Goal: Information Seeking & Learning: Learn about a topic

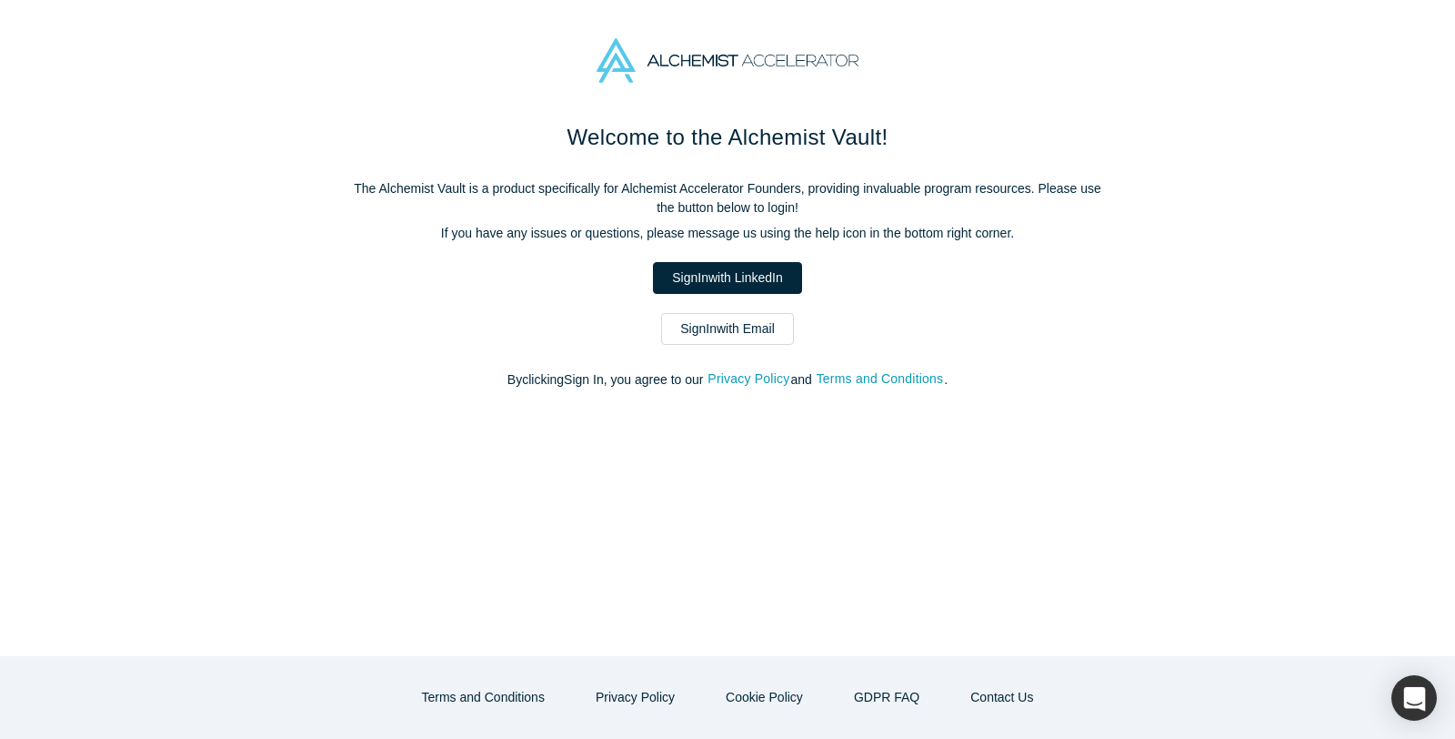
click at [593, 302] on div "Welcome to the Alchemist Vault! The Alchemist Vault is a product specifically f…" at bounding box center [728, 264] width 764 height 287
click at [690, 324] on link "Sign In with Email" at bounding box center [727, 329] width 133 height 32
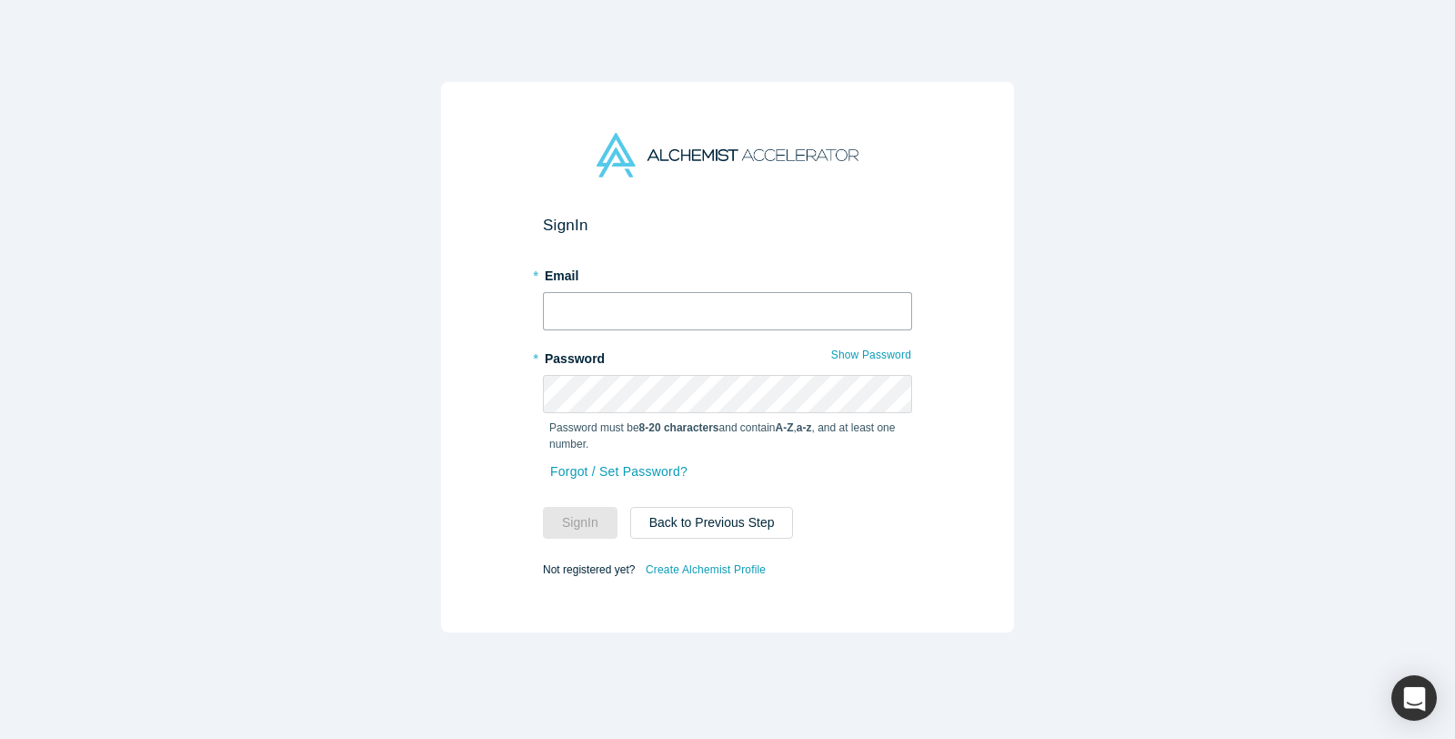
type input "[EMAIL_ADDRESS][DOMAIN_NAME]"
click at [584, 319] on input "[EMAIL_ADDRESS][DOMAIN_NAME]" at bounding box center [727, 311] width 369 height 38
click at [569, 524] on button "Sign In" at bounding box center [580, 523] width 75 height 32
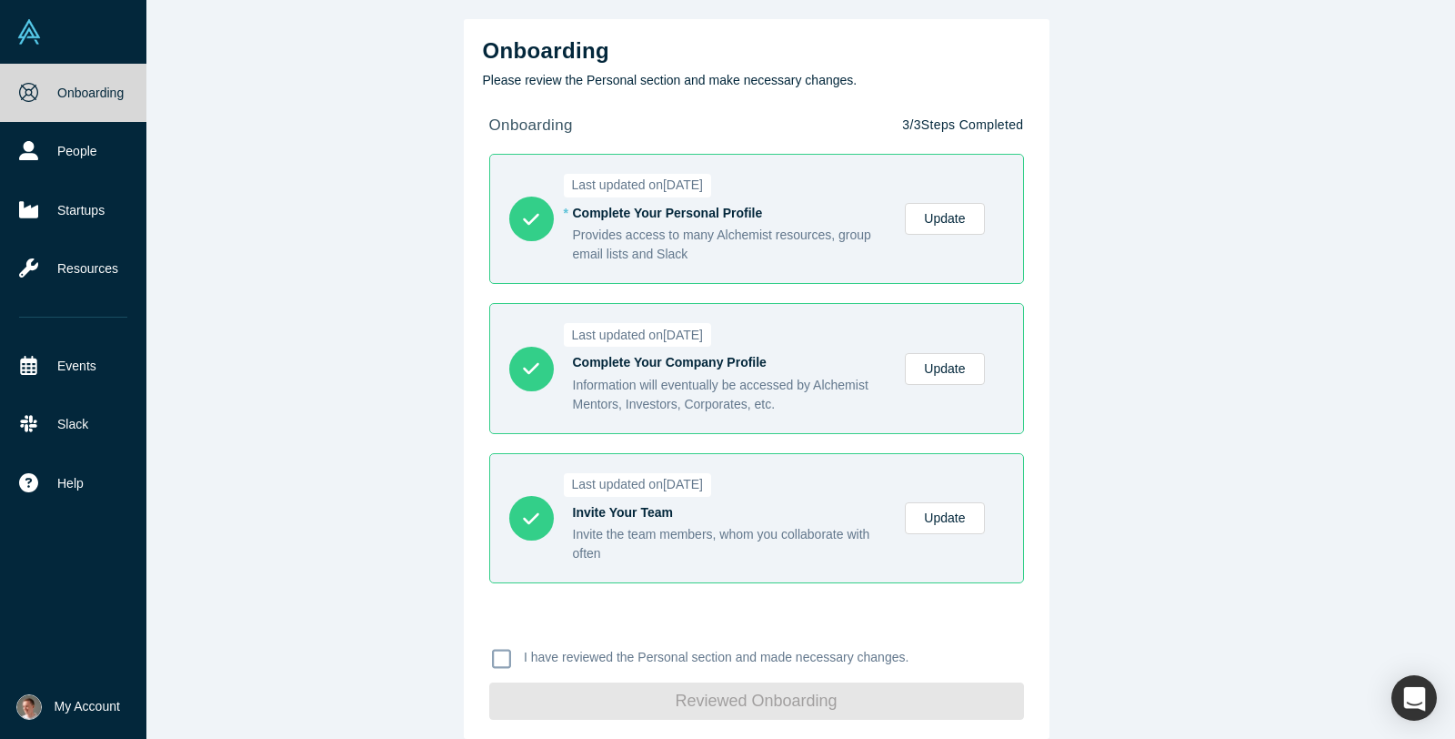
click at [35, 34] on img at bounding box center [28, 31] width 25 height 25
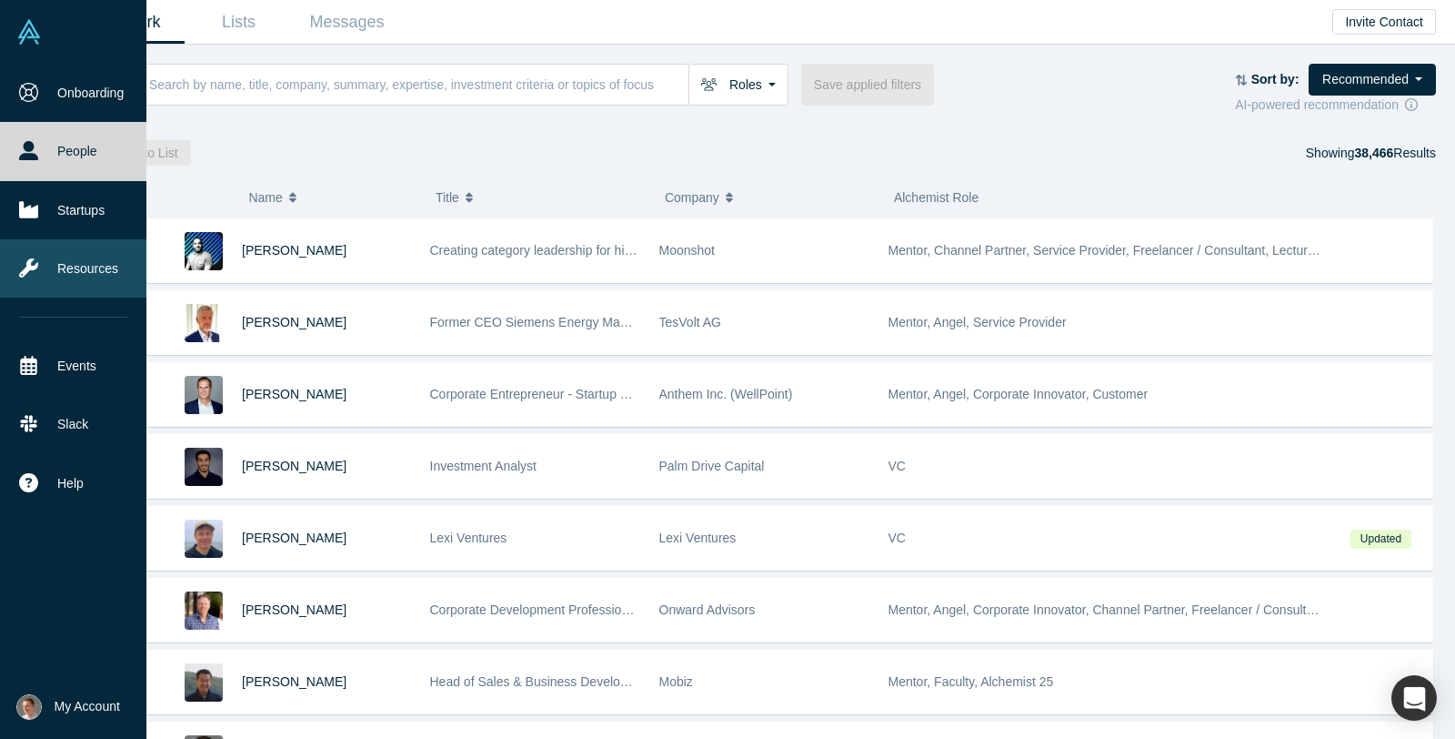
click at [50, 278] on link "Resources" at bounding box center [73, 268] width 146 height 58
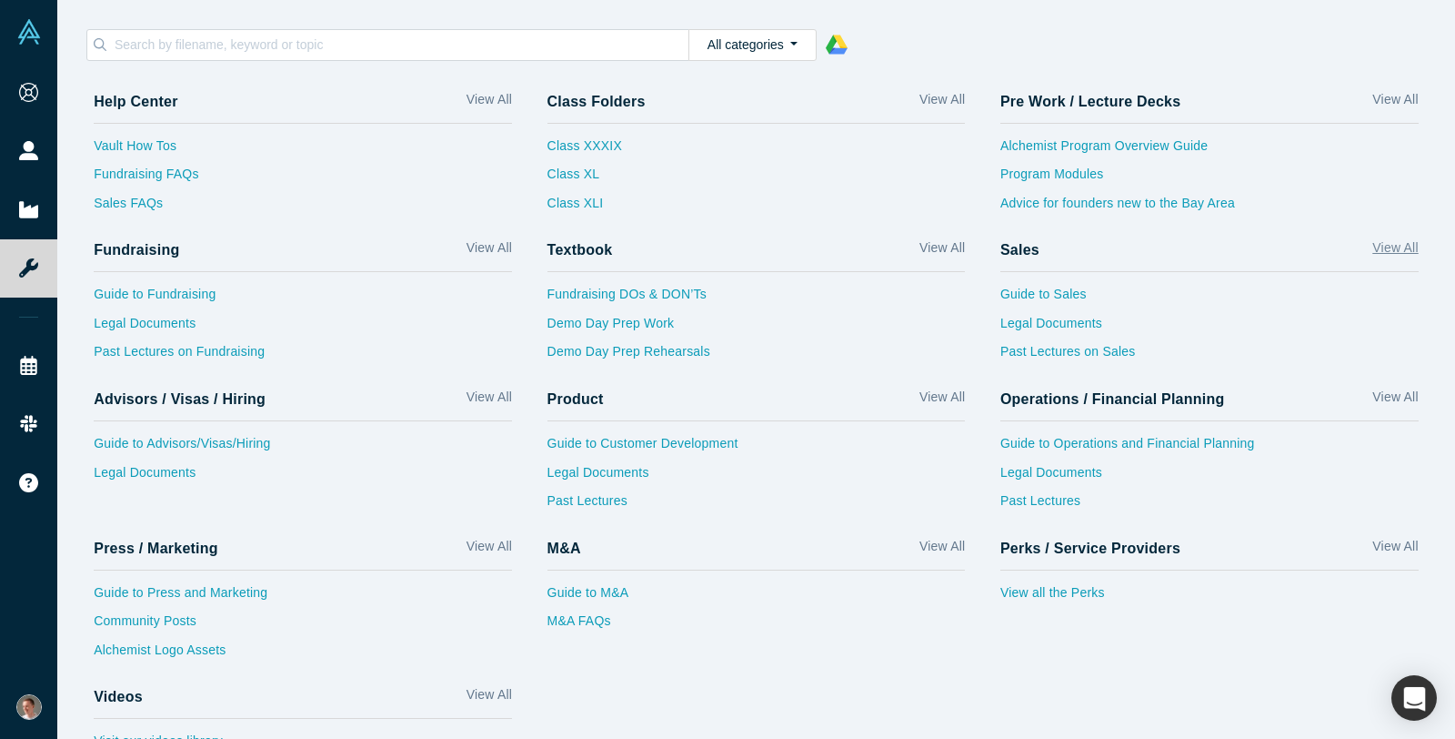
click at [1385, 241] on link "View All" at bounding box center [1395, 251] width 45 height 26
click at [1045, 294] on link "Guide to Sales" at bounding box center [1210, 299] width 418 height 29
click at [1106, 355] on link "Past Lectures on Sales" at bounding box center [1210, 356] width 418 height 29
click at [602, 442] on link "Guide to Customer Development" at bounding box center [757, 448] width 418 height 29
